Goal: Information Seeking & Learning: Learn about a topic

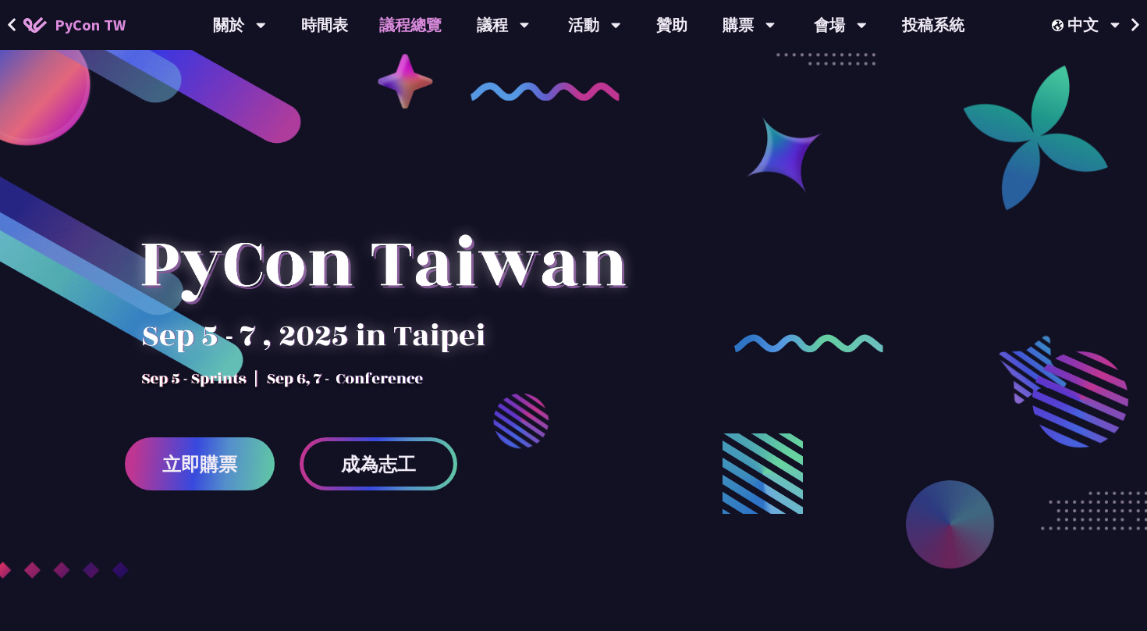
click at [403, 26] on link "議程總覽" at bounding box center [411, 25] width 94 height 50
click at [425, 27] on link "議程總覽" at bounding box center [411, 25] width 94 height 50
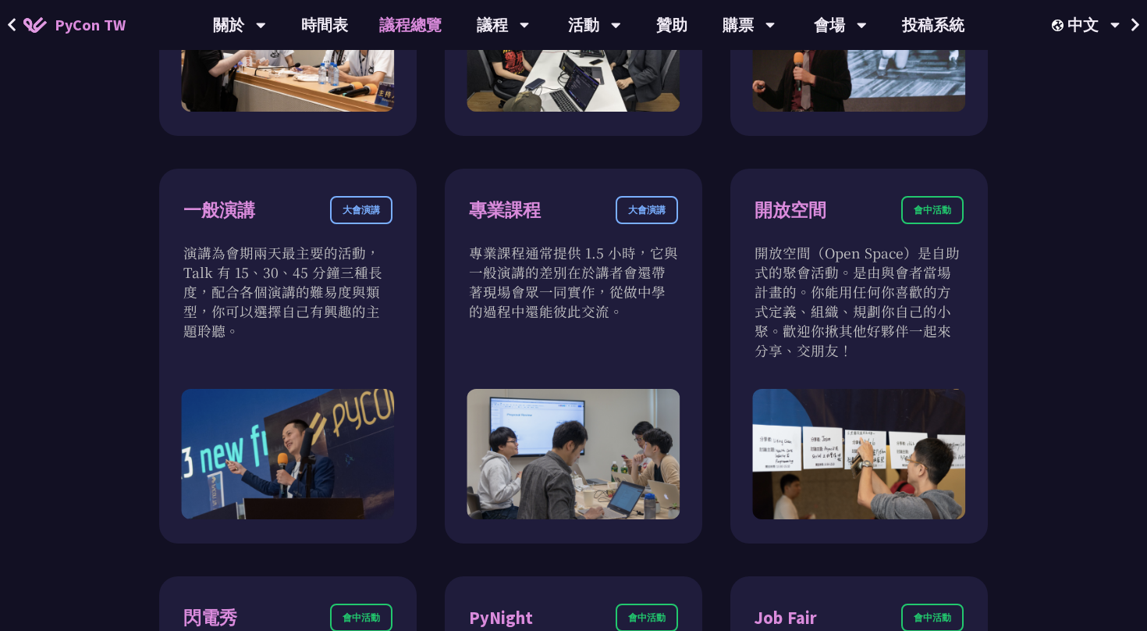
scroll to position [989, 0]
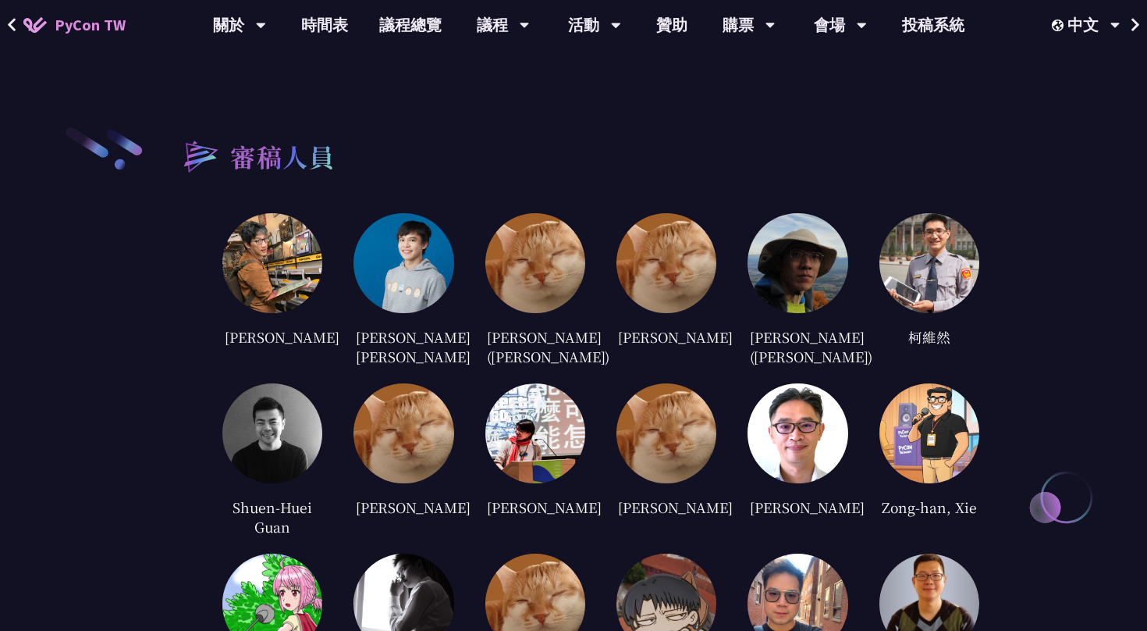
scroll to position [3057, 0]
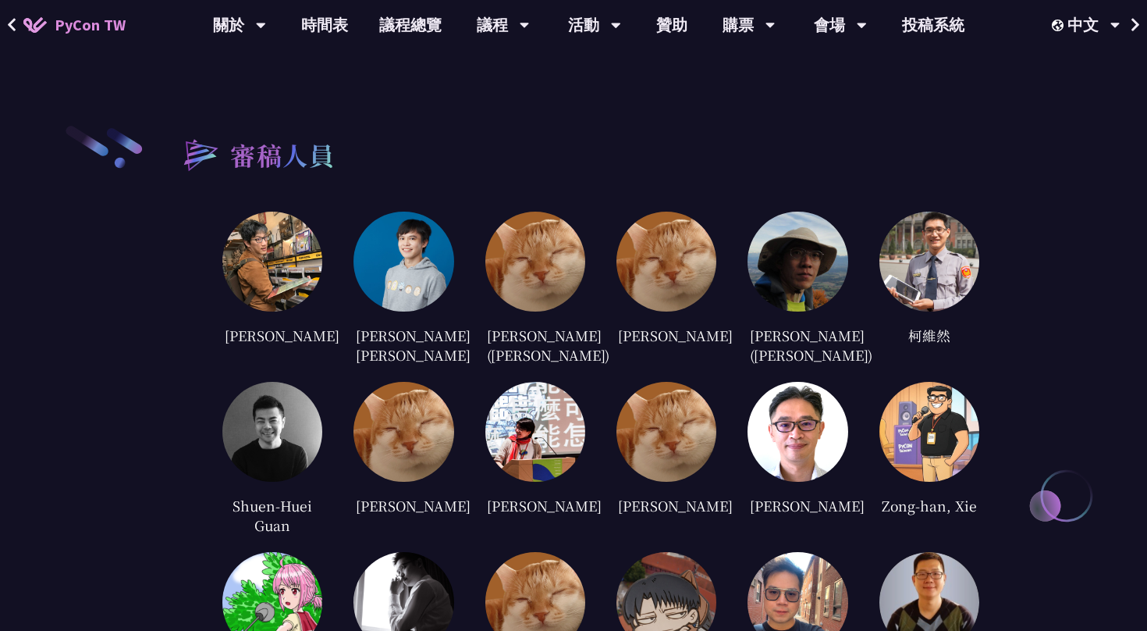
click at [670, 274] on img at bounding box center [667, 262] width 100 height 100
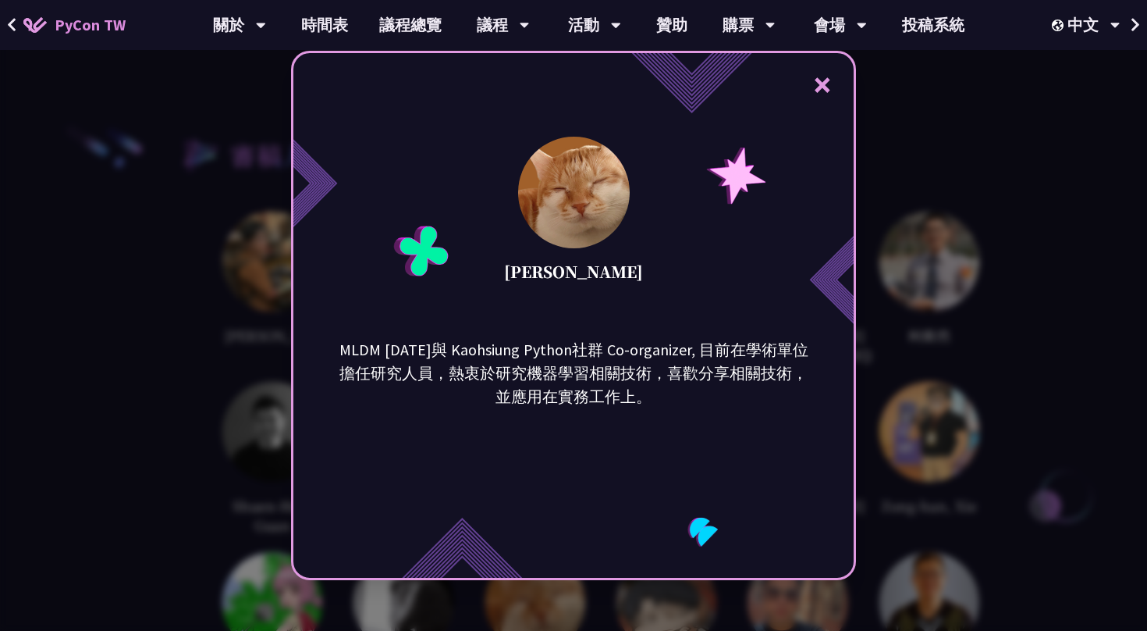
click at [872, 199] on div "× [PERSON_NAME] MLDM [DATE]與 Kaohsiung Python社群 Co-organizer, 目前在學術單位擔任研究人員，熱衷於…" at bounding box center [573, 315] width 1147 height 631
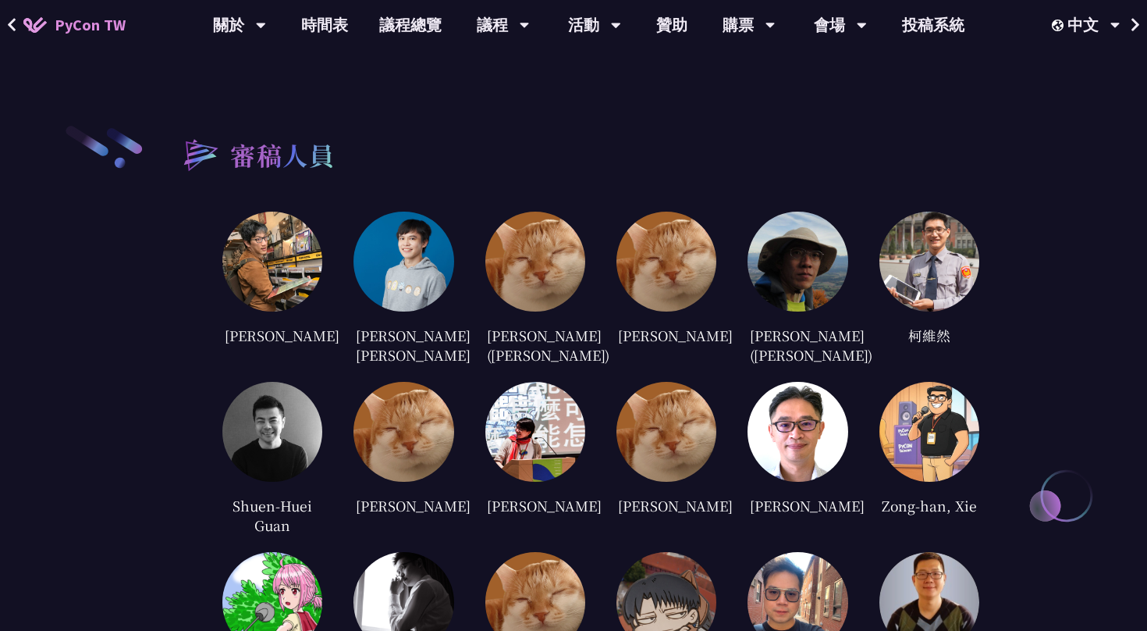
click at [548, 259] on img at bounding box center [535, 262] width 100 height 100
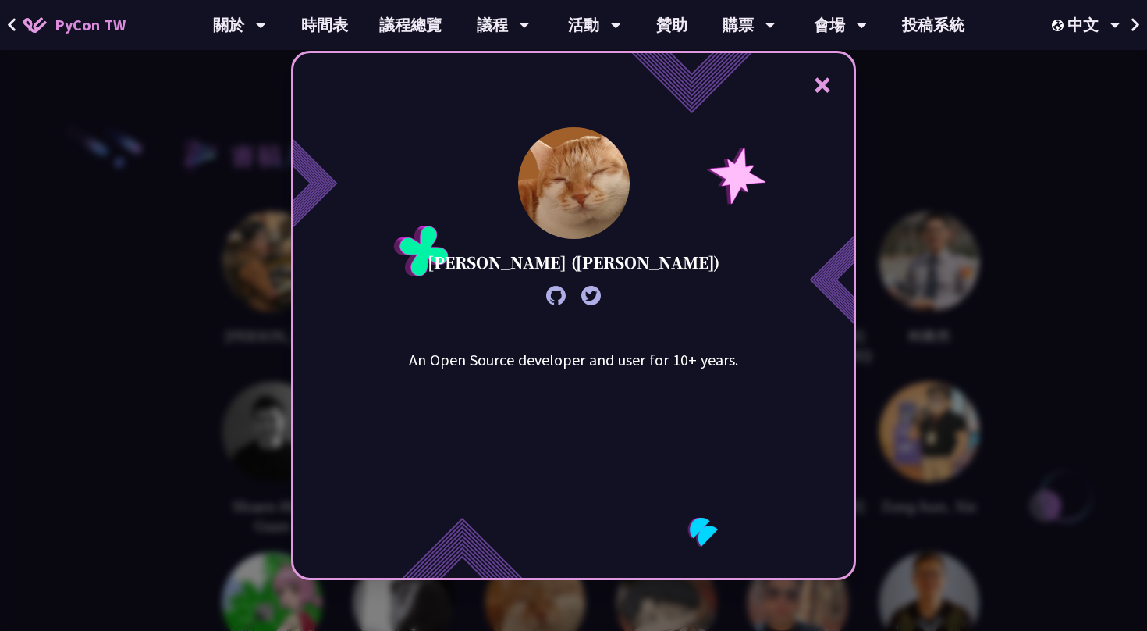
click at [913, 103] on div "× [PERSON_NAME] ([PERSON_NAME]) An Open Source developer and user for 10+ years." at bounding box center [573, 315] width 1147 height 631
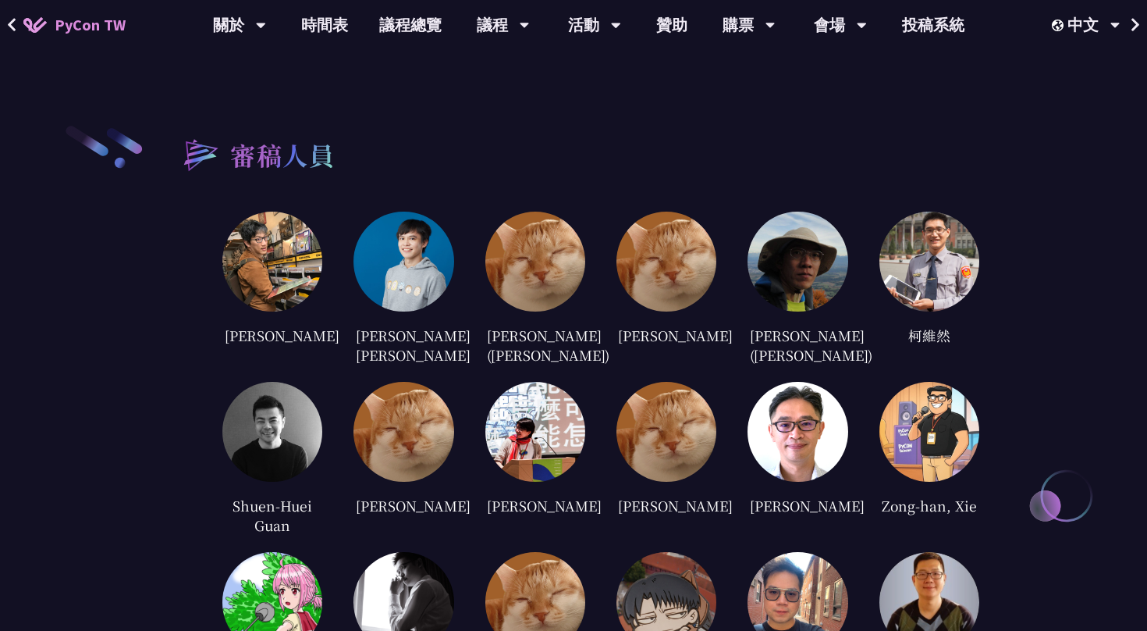
click at [263, 427] on img at bounding box center [272, 432] width 100 height 100
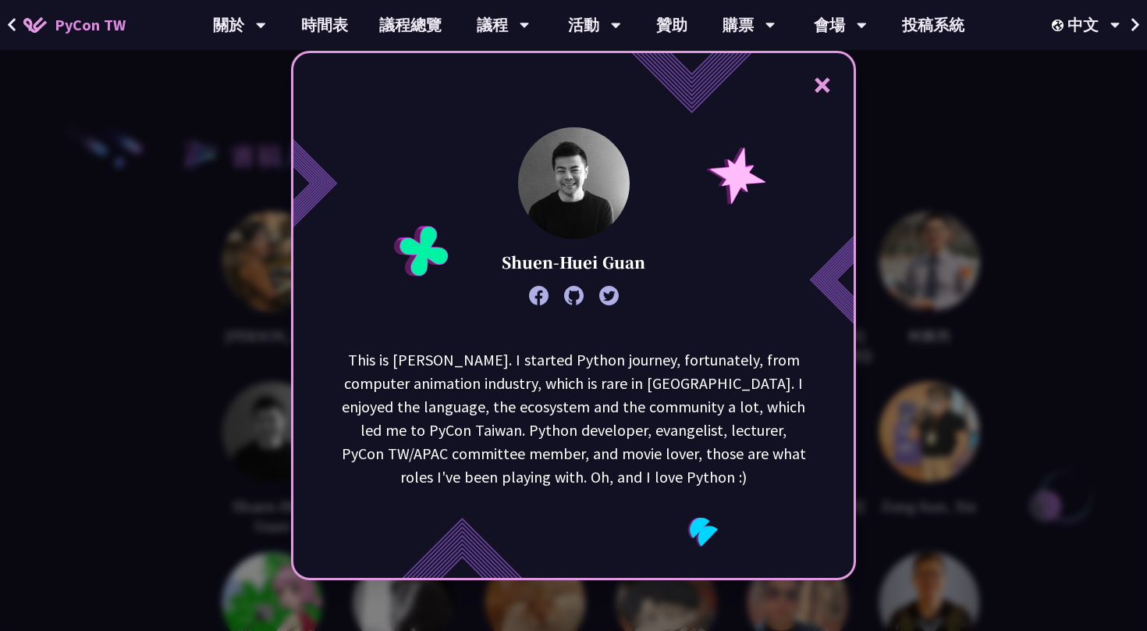
click at [263, 427] on div "× Shuen-Huei Guan This is [PERSON_NAME]. I started Python journey, fortunately,…" at bounding box center [573, 315] width 1147 height 631
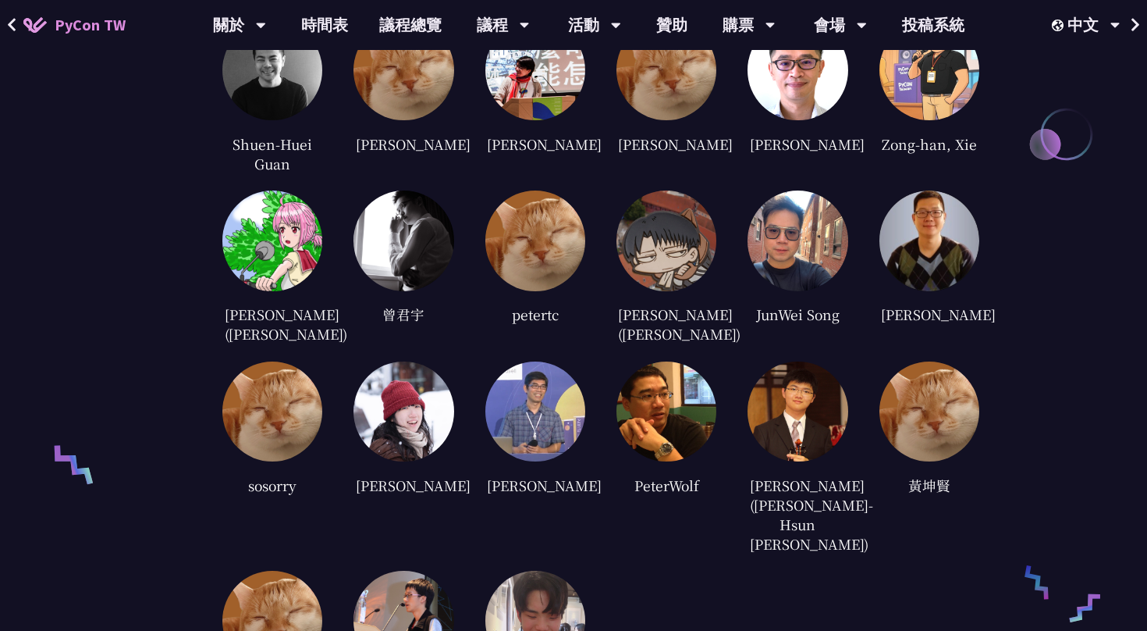
scroll to position [3459, 0]
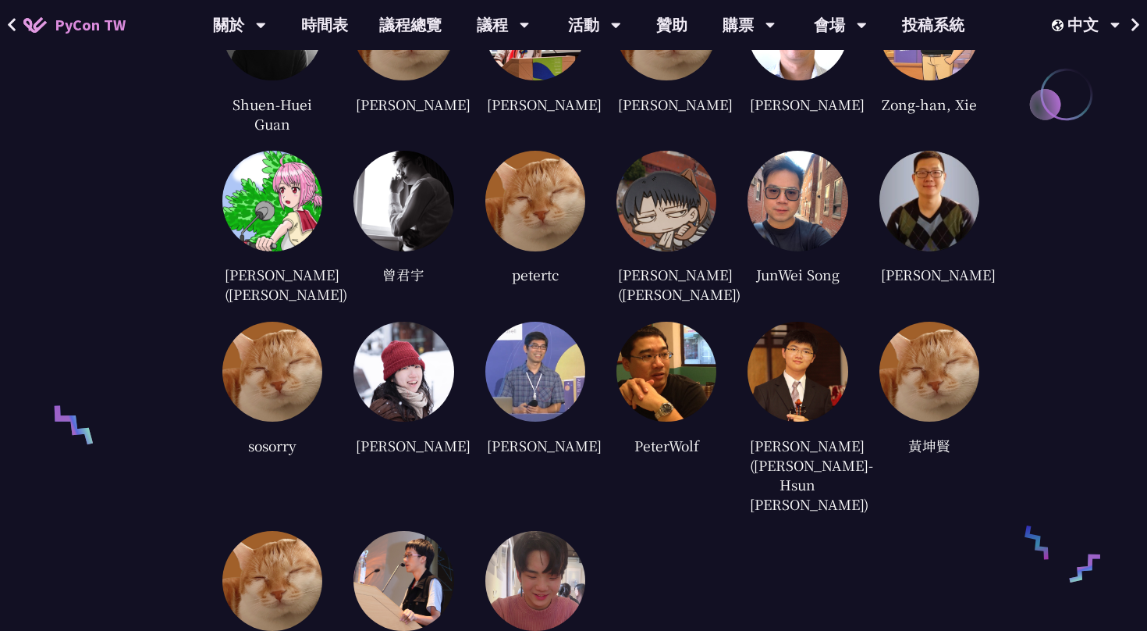
click at [547, 384] on img at bounding box center [535, 372] width 100 height 100
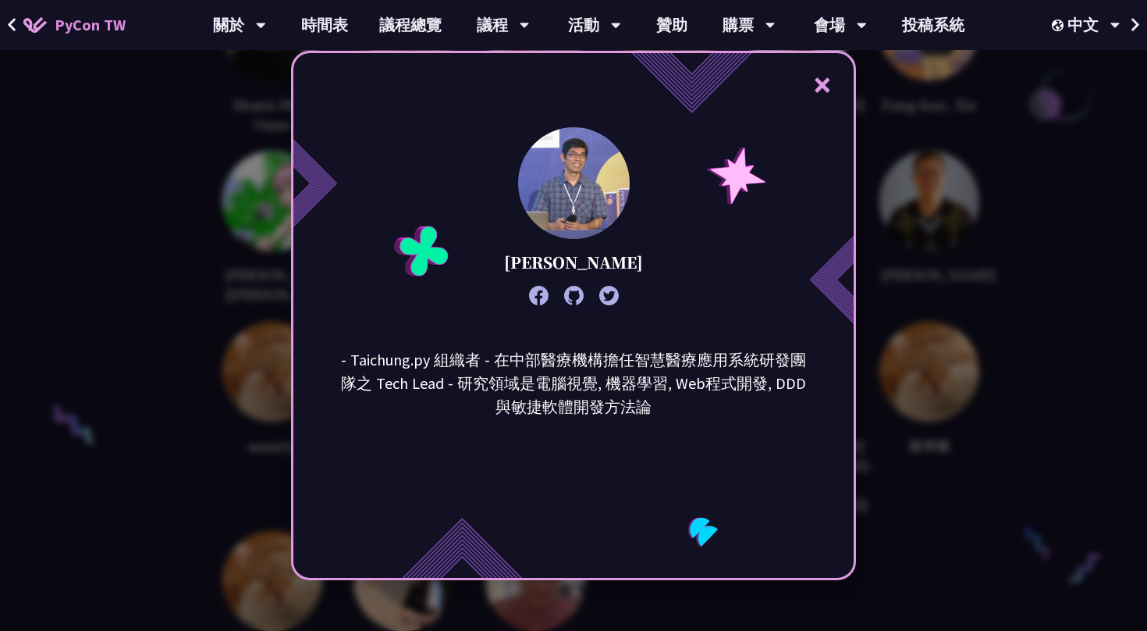
click at [876, 254] on div "× [PERSON_NAME] - Taichung.py 組織者 - 在中部醫療機構擔任智慧醫療應用系統研發團隊之 Tech Lead - 研究領域是電腦視…" at bounding box center [573, 315] width 1147 height 631
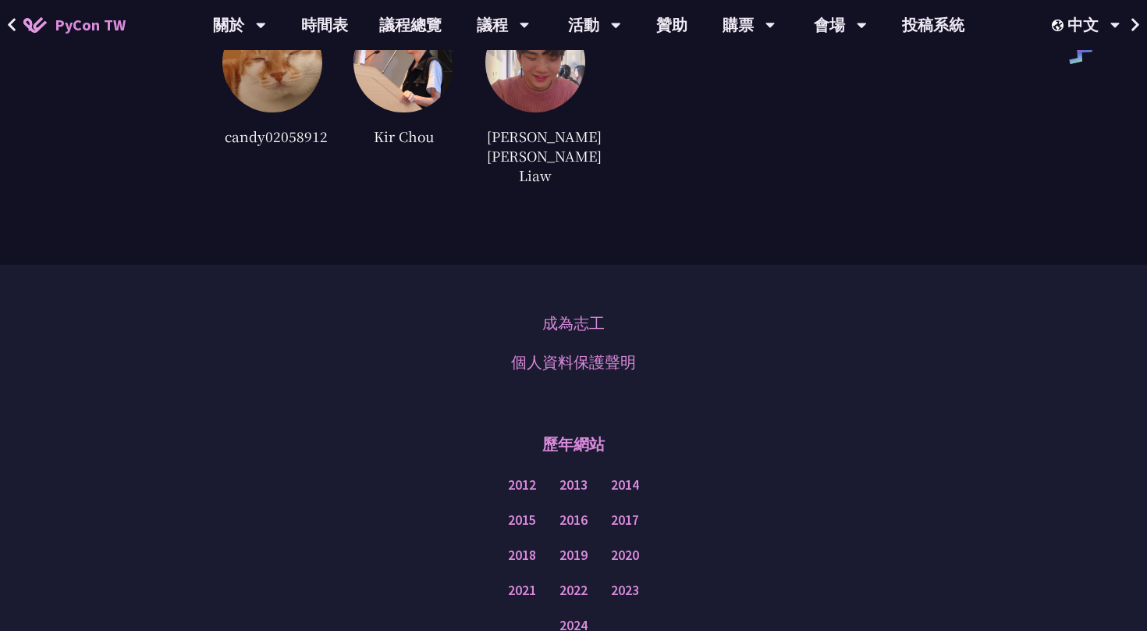
scroll to position [4098, 0]
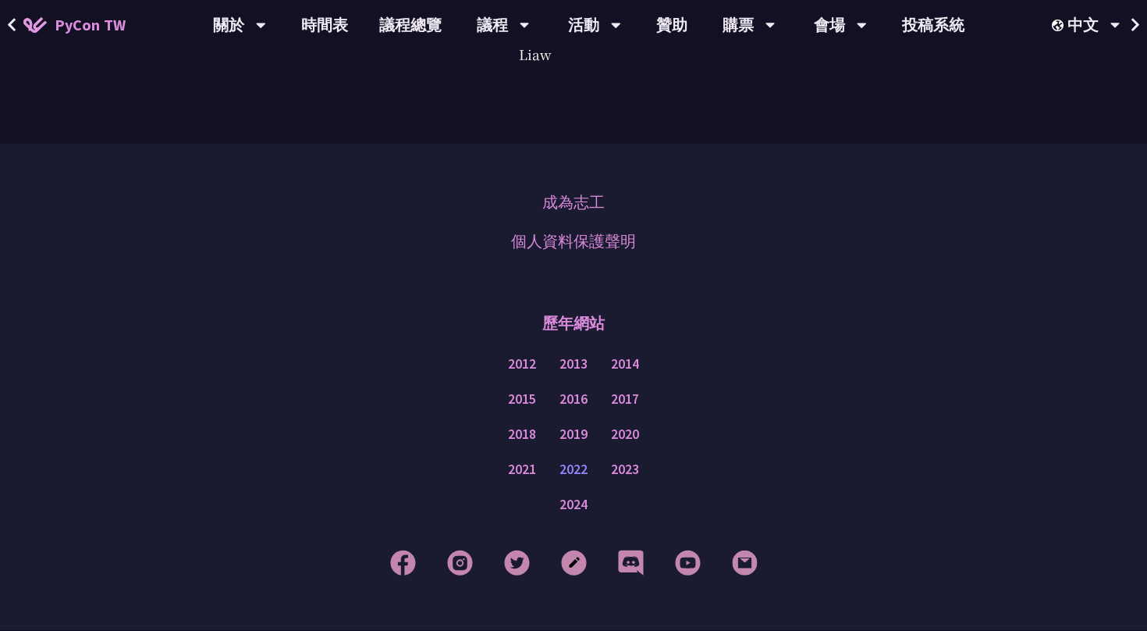
click at [574, 460] on link "2022" at bounding box center [574, 470] width 28 height 20
